Goal: Find specific page/section: Find specific page/section

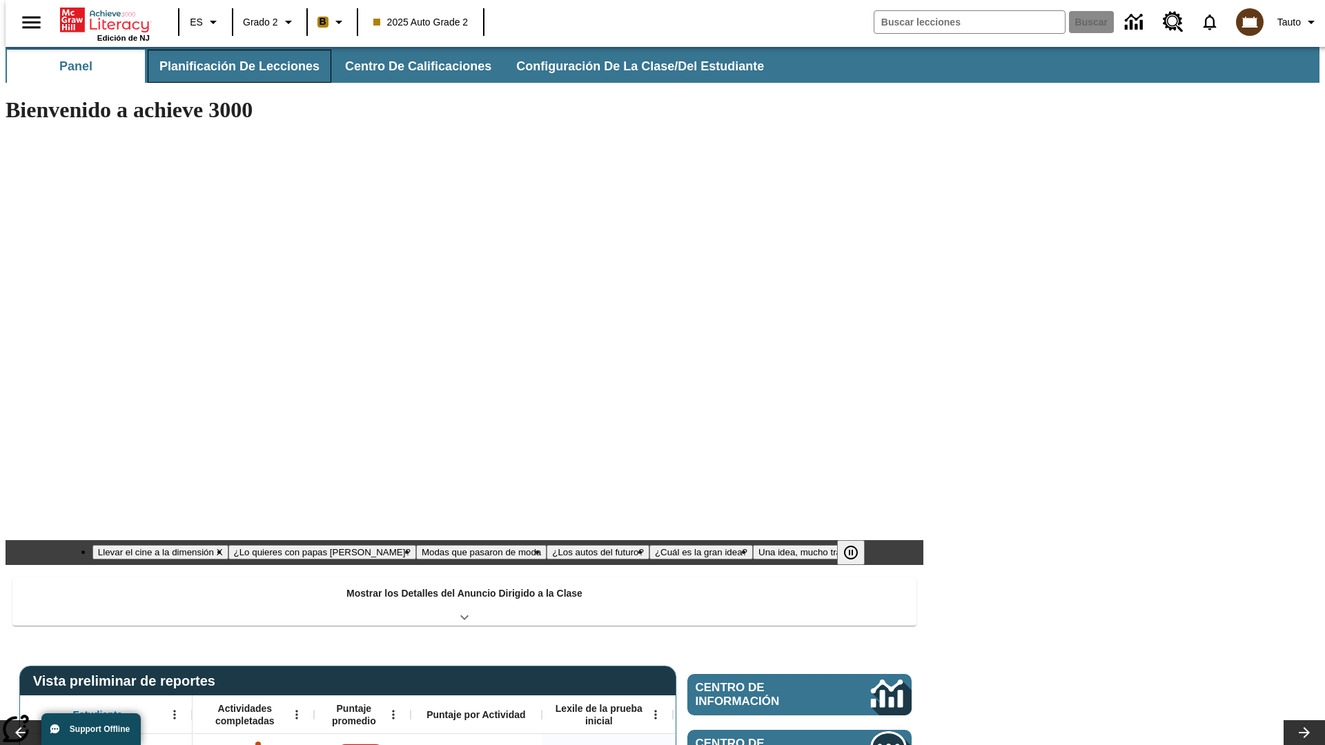
click at [231, 66] on button "Planificación de lecciones" at bounding box center [240, 66] width 184 height 33
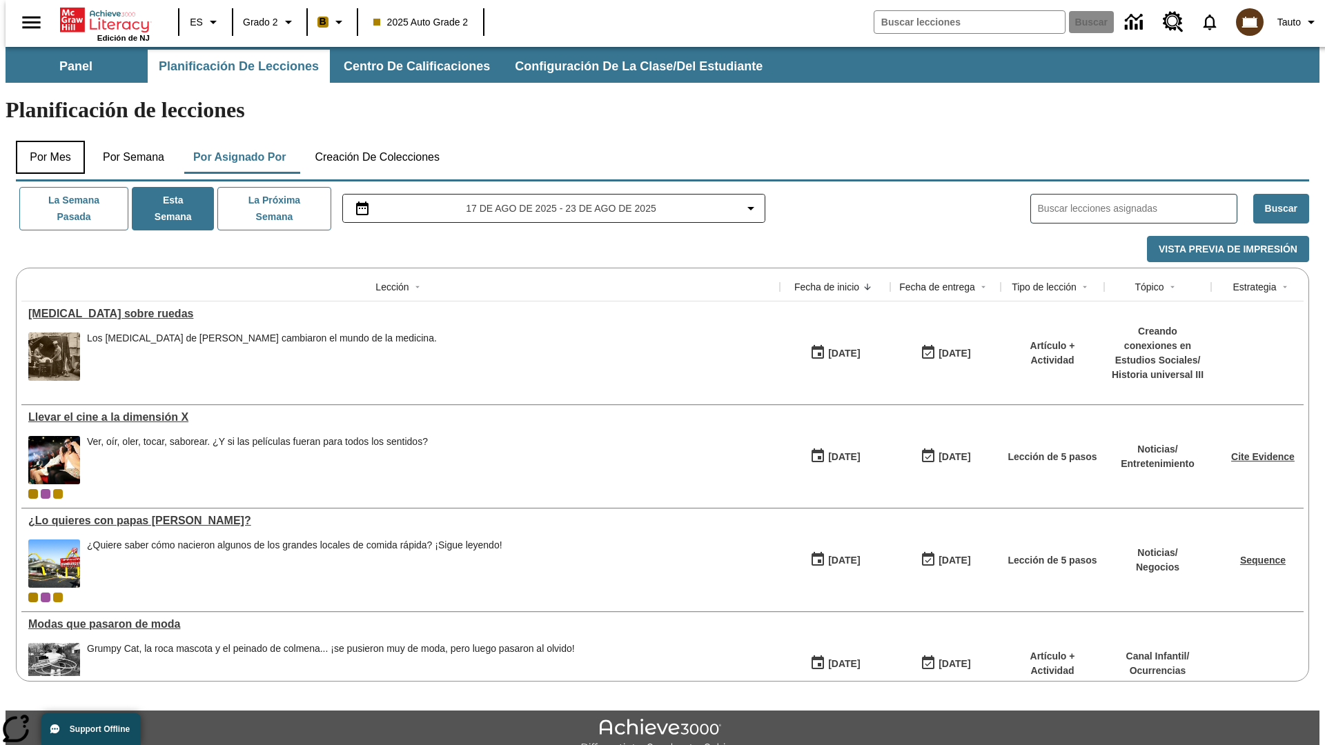
click at [45, 141] on button "Por mes" at bounding box center [50, 157] width 69 height 33
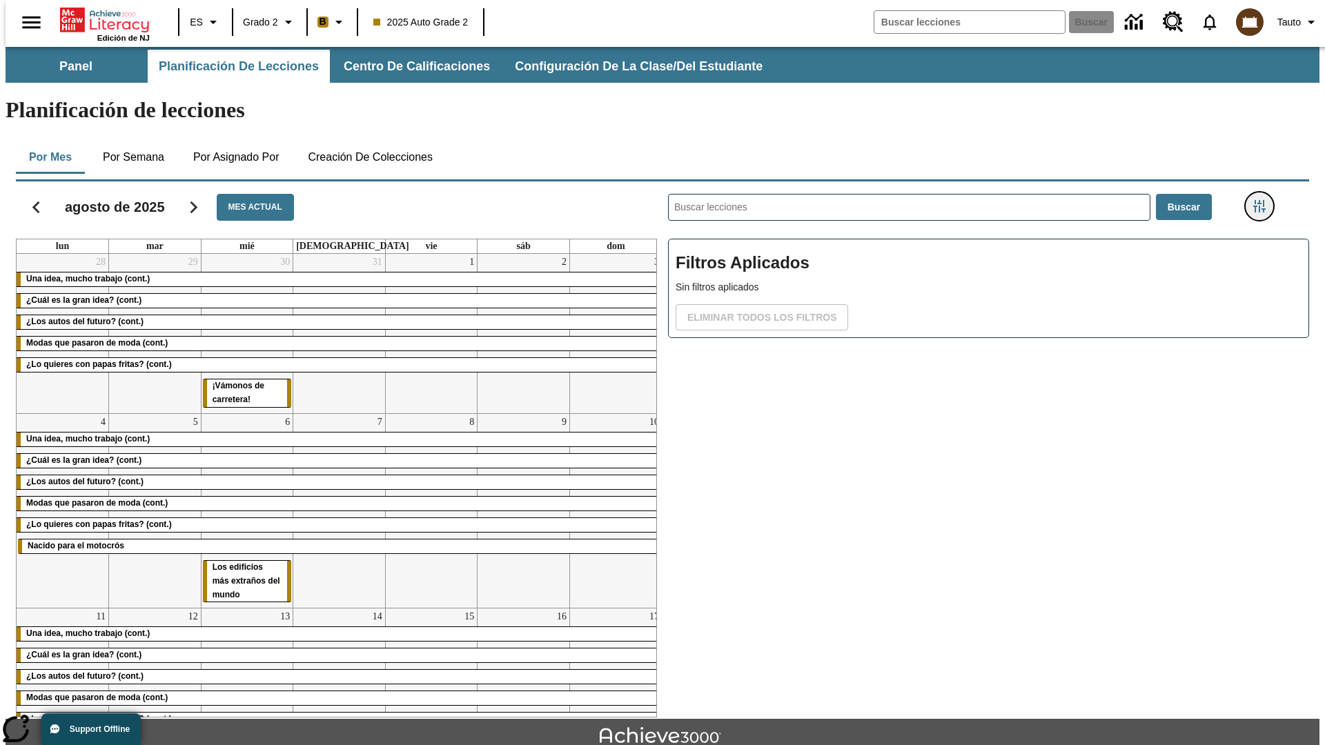
click at [1264, 200] on icon "Menú lateral de filtros" at bounding box center [1259, 206] width 12 height 12
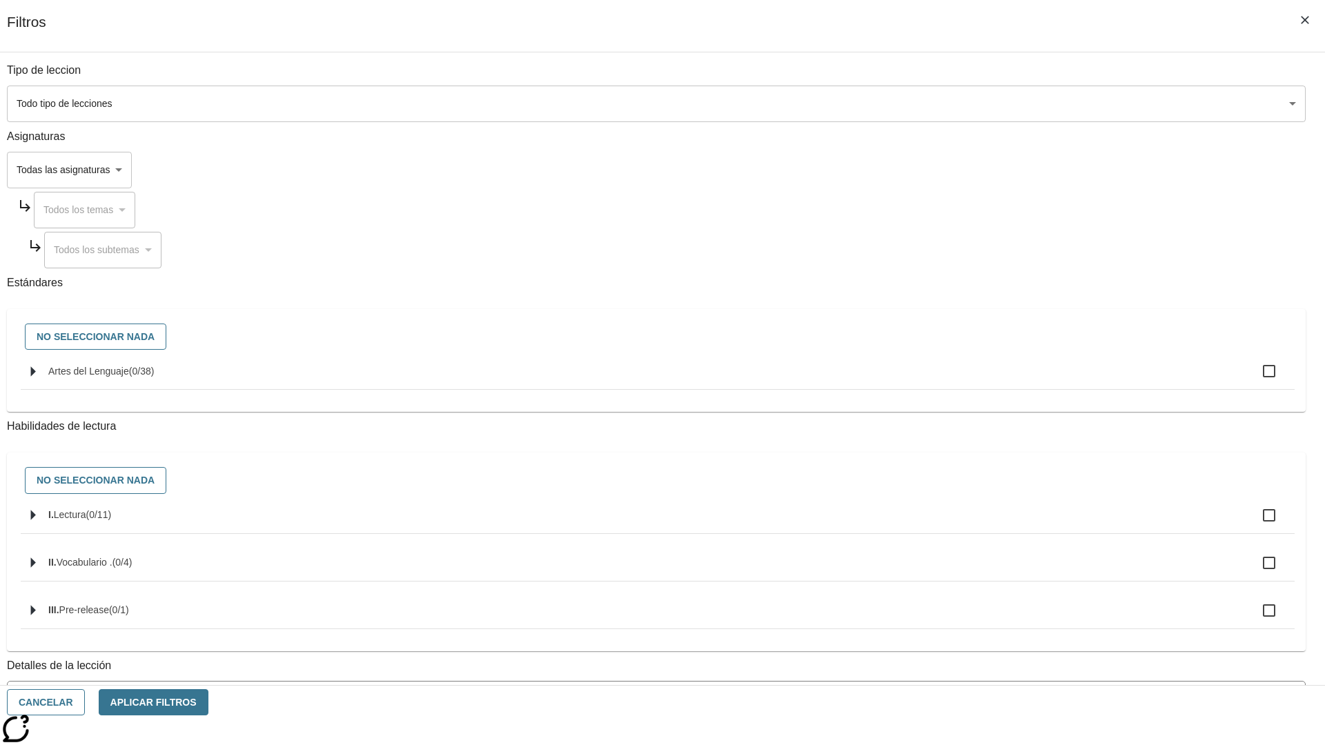
click at [994, 104] on body "[MEDICAL_DATA] al contenido principal Edición de NJ ES Grado 2 B 2025 Auto Grad…" at bounding box center [663, 427] width 1314 height 761
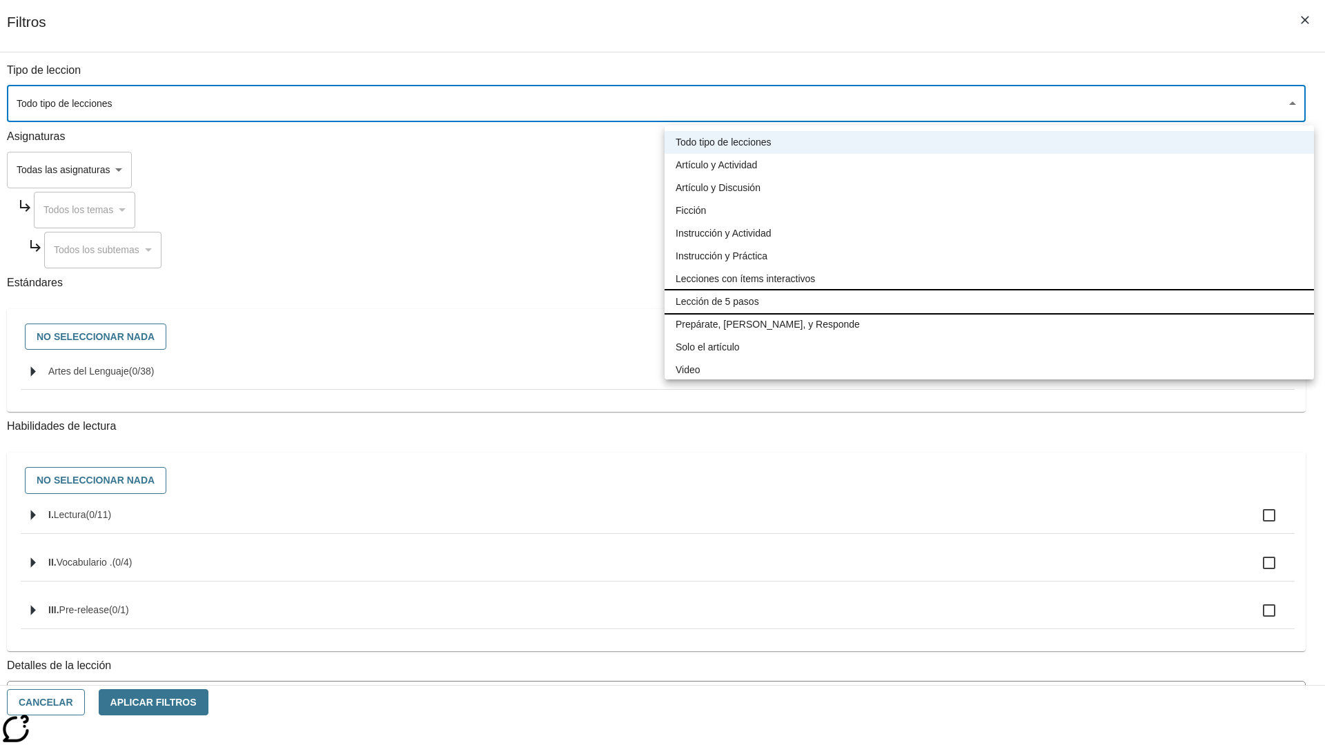
click at [989, 302] on li "Lección de 5 pasos" at bounding box center [989, 302] width 649 height 23
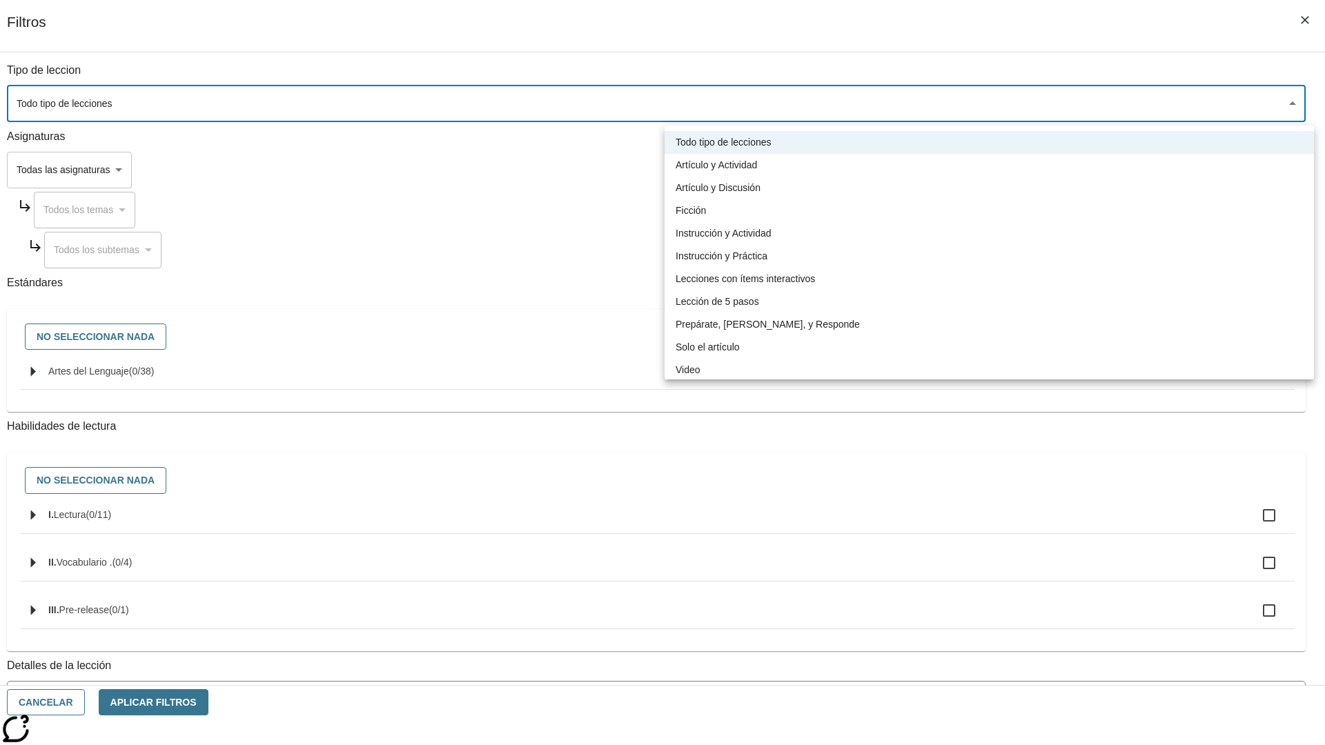
type input "1"
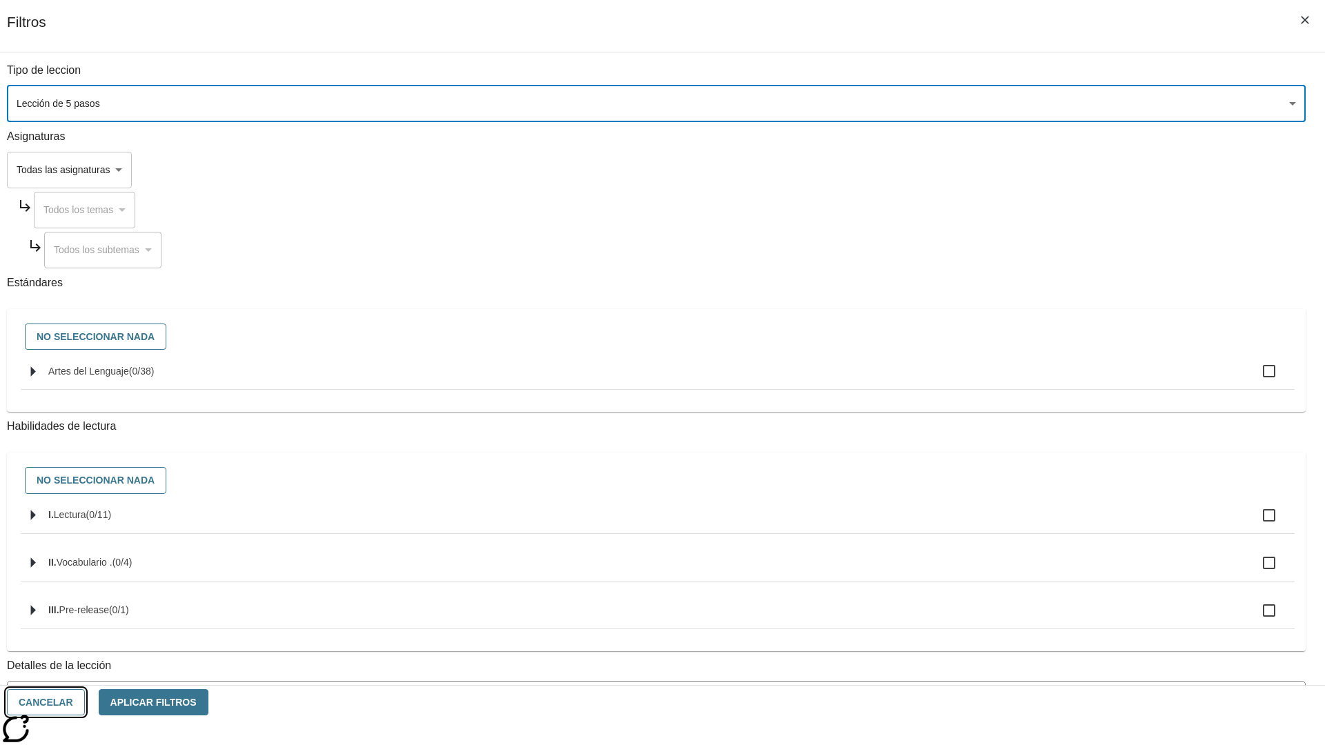
click at [85, 703] on button "Cancelar" at bounding box center [46, 702] width 78 height 27
click at [1264, 200] on icon "Menú lateral de filtros" at bounding box center [1259, 206] width 12 height 12
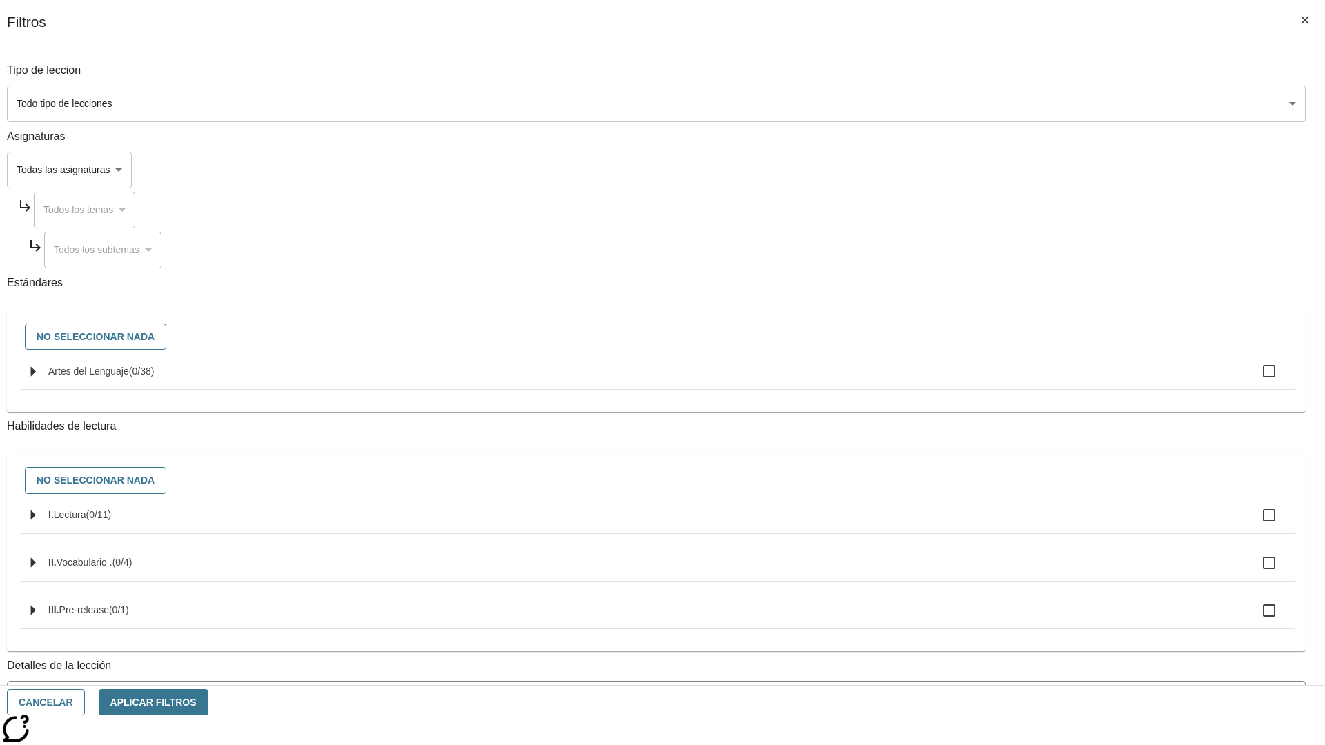
click at [994, 104] on body "[MEDICAL_DATA] al contenido principal Edición de NJ ES Grado 2 B 2025 Auto Grad…" at bounding box center [663, 427] width 1314 height 761
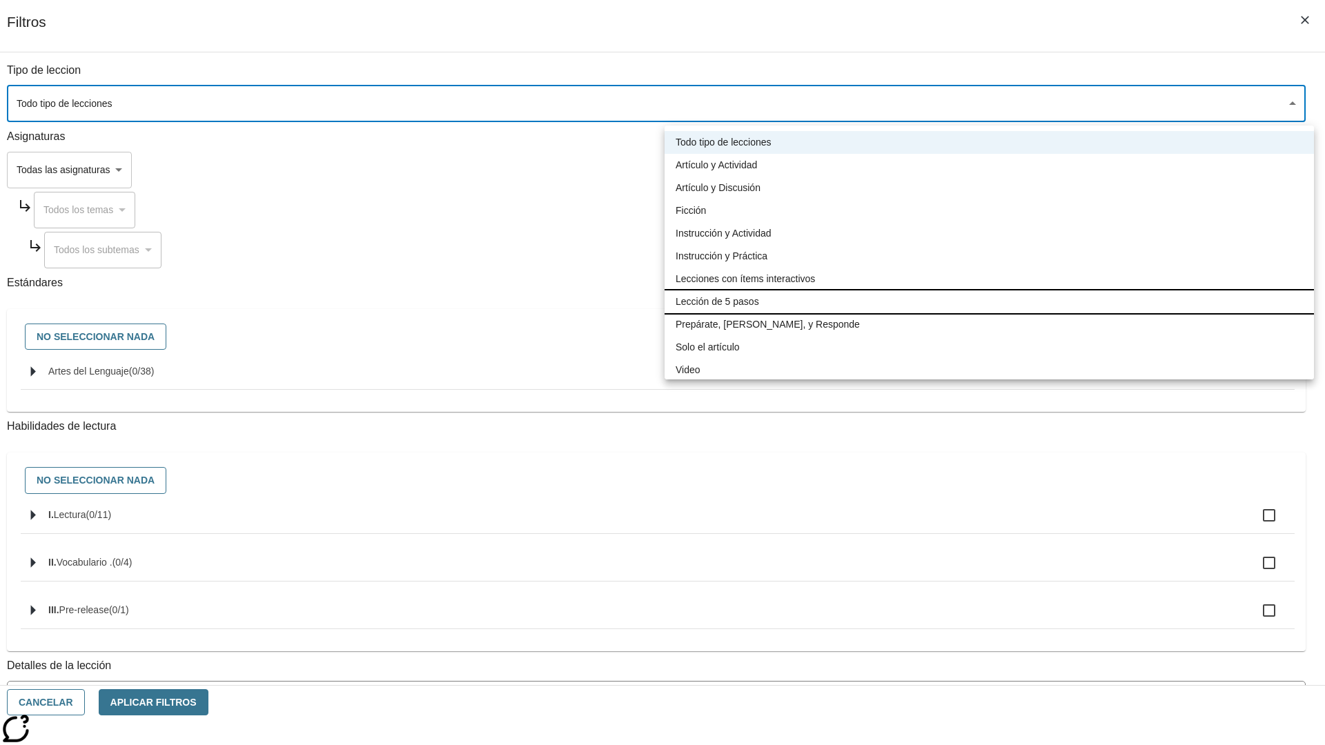
click at [989, 302] on li "Lección de 5 pasos" at bounding box center [989, 302] width 649 height 23
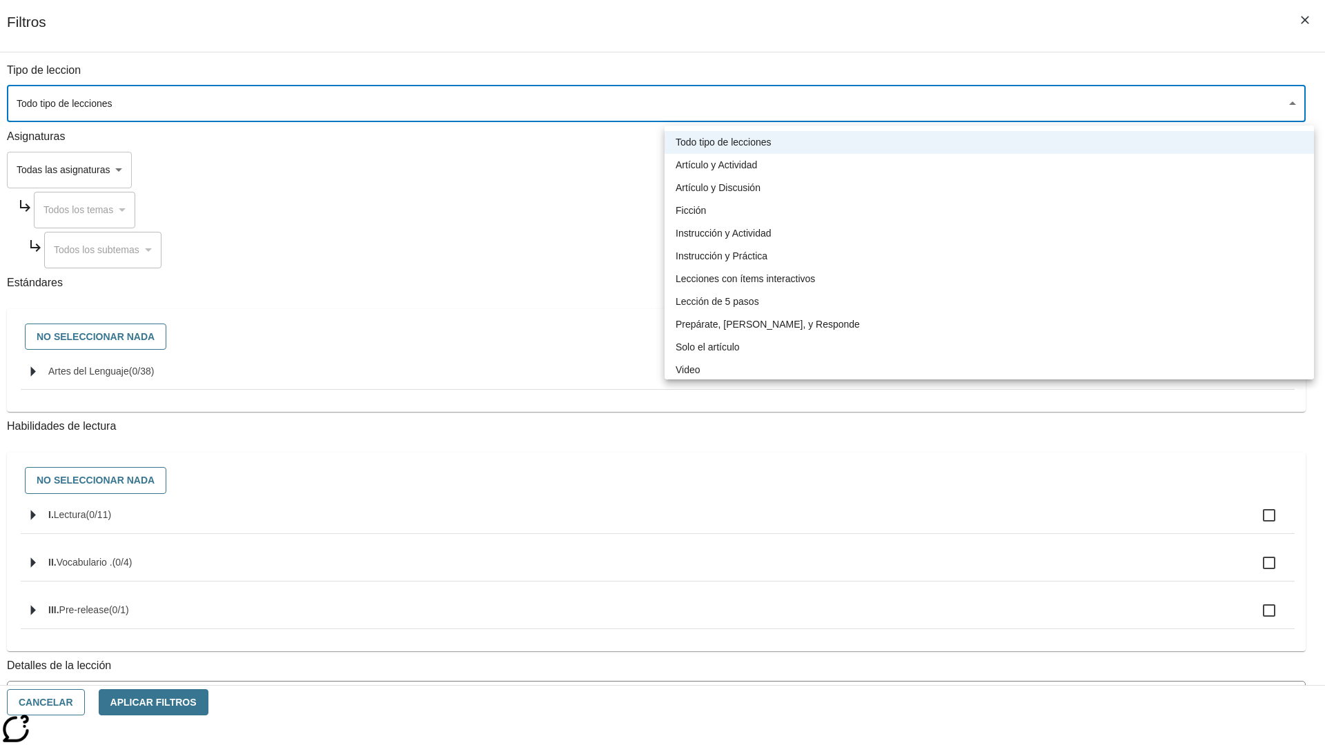
type input "1"
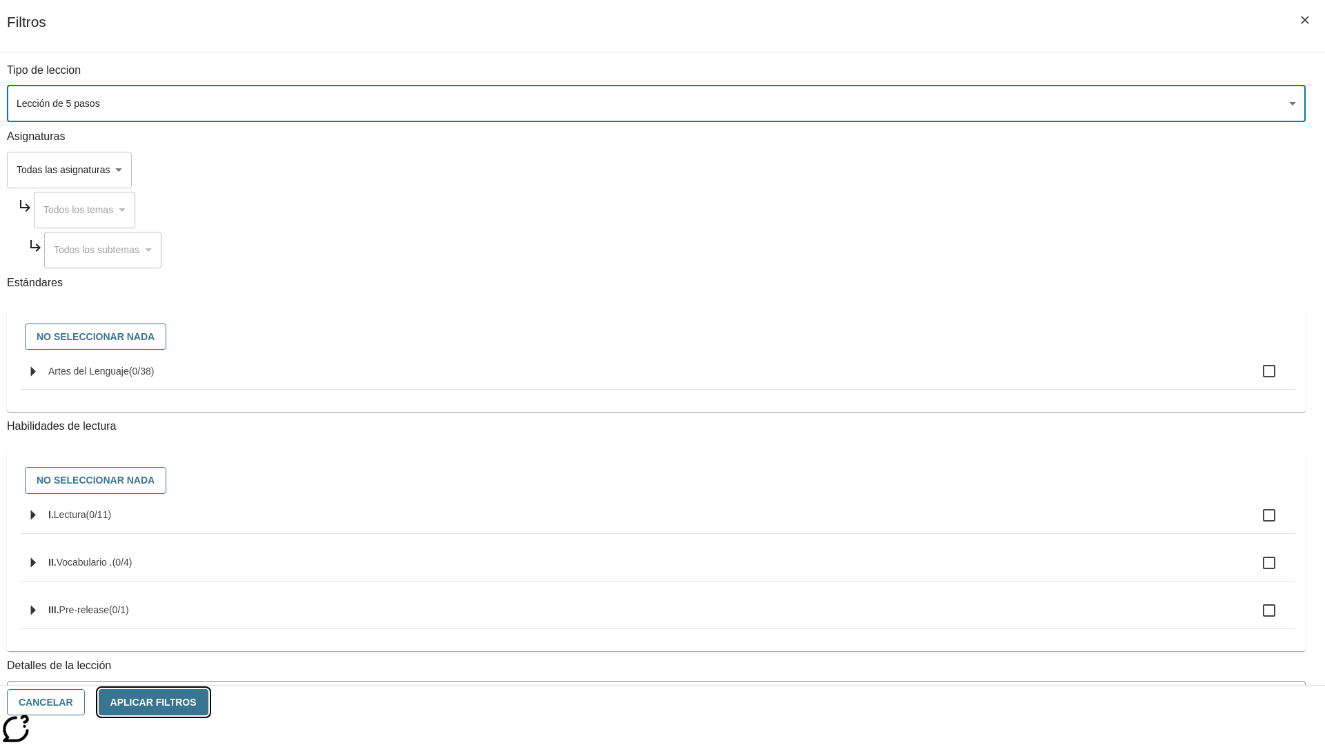
click at [208, 703] on button "Aplicar Filtros" at bounding box center [154, 702] width 110 height 27
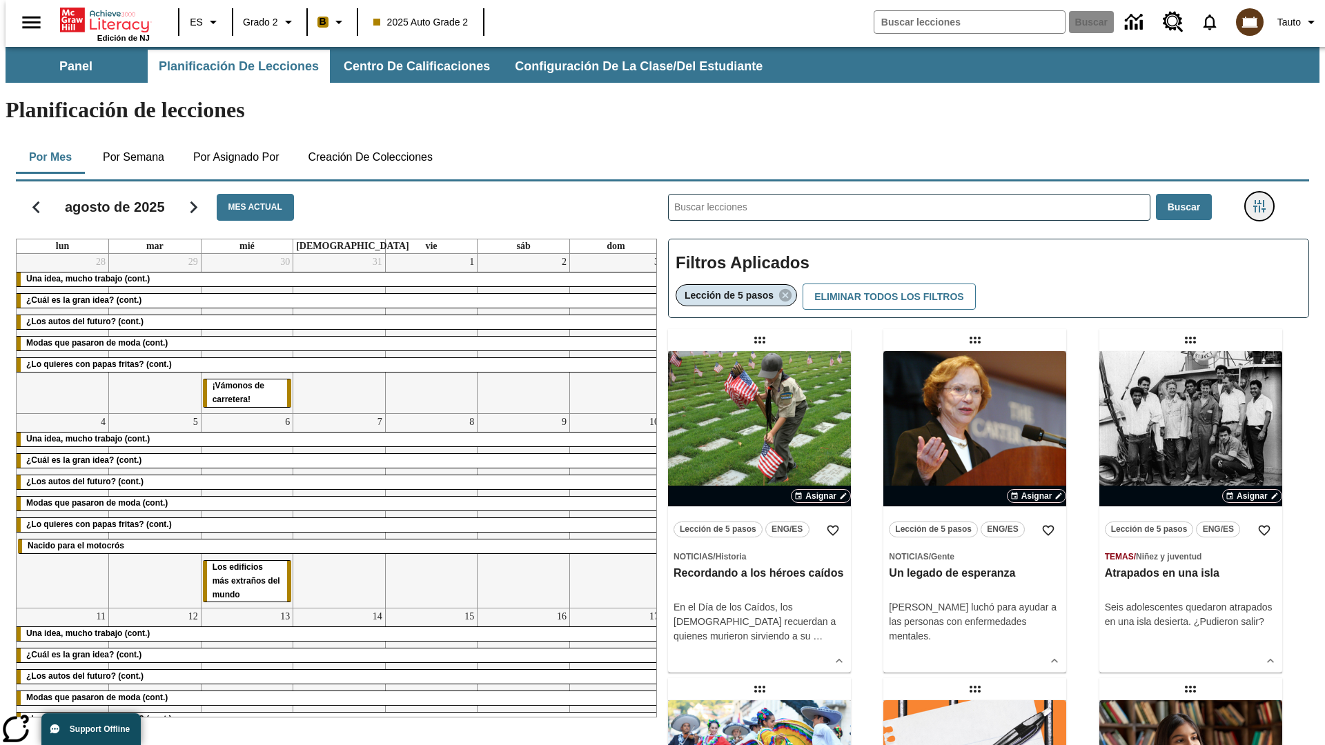
click at [1264, 200] on icon "Menú lateral de filtros" at bounding box center [1259, 206] width 12 height 12
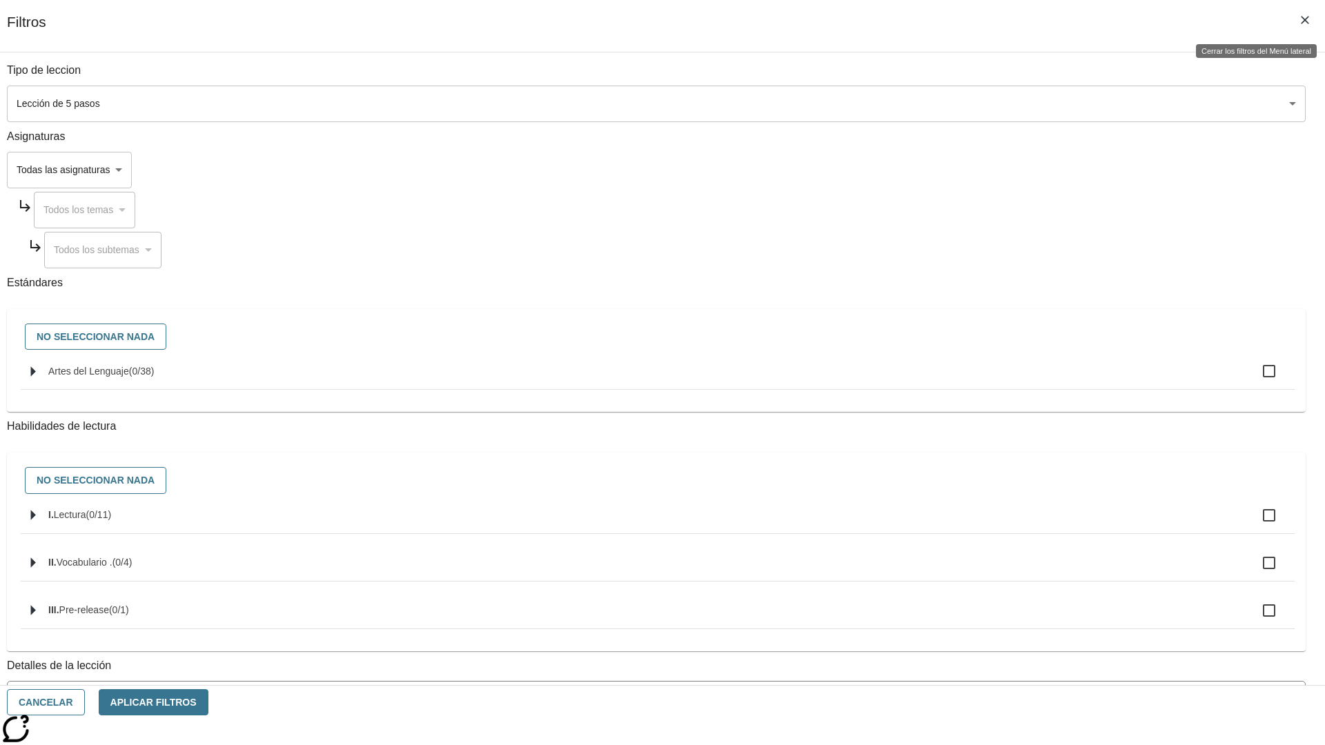
click at [1305, 20] on icon "Cerrar los filtros del Menú lateral" at bounding box center [1305, 20] width 8 height 8
click at [1264, 200] on icon "Menú lateral de filtros" at bounding box center [1259, 206] width 12 height 12
